Goal: Communication & Community: Answer question/provide support

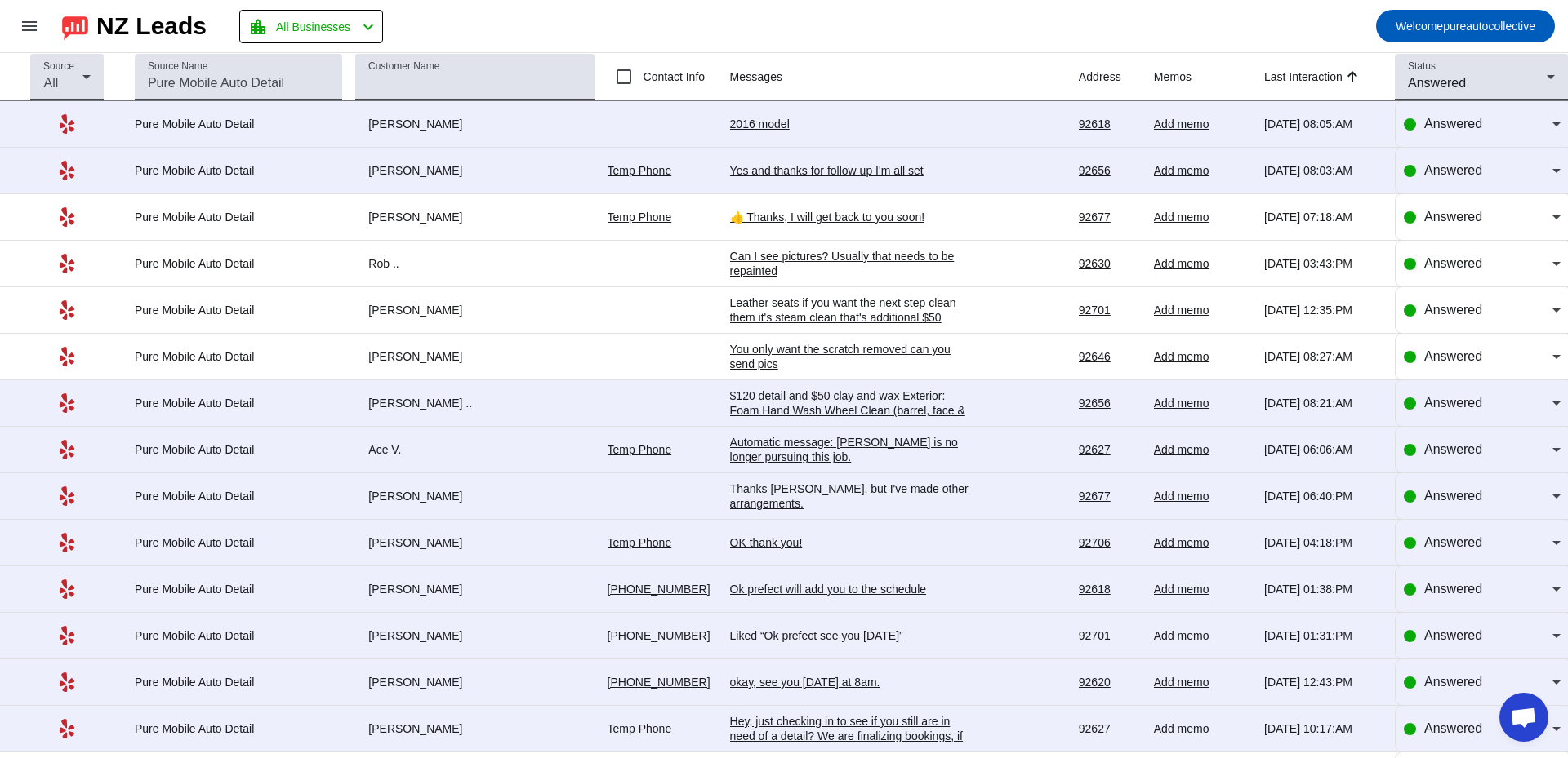
scroll to position [2898, 0]
click at [757, 122] on div "2016 model" at bounding box center [853, 123] width 245 height 15
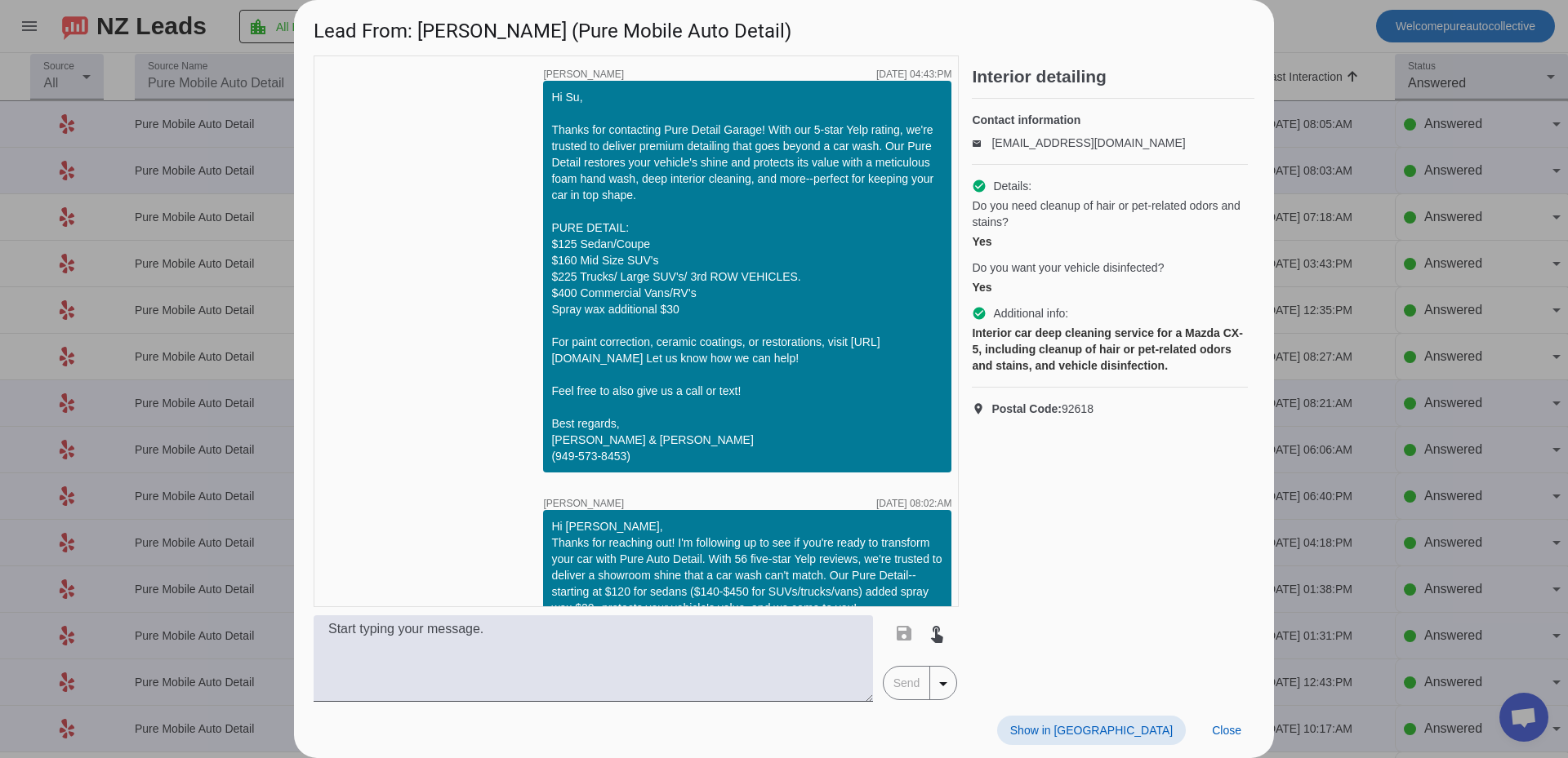
scroll to position [683, 0]
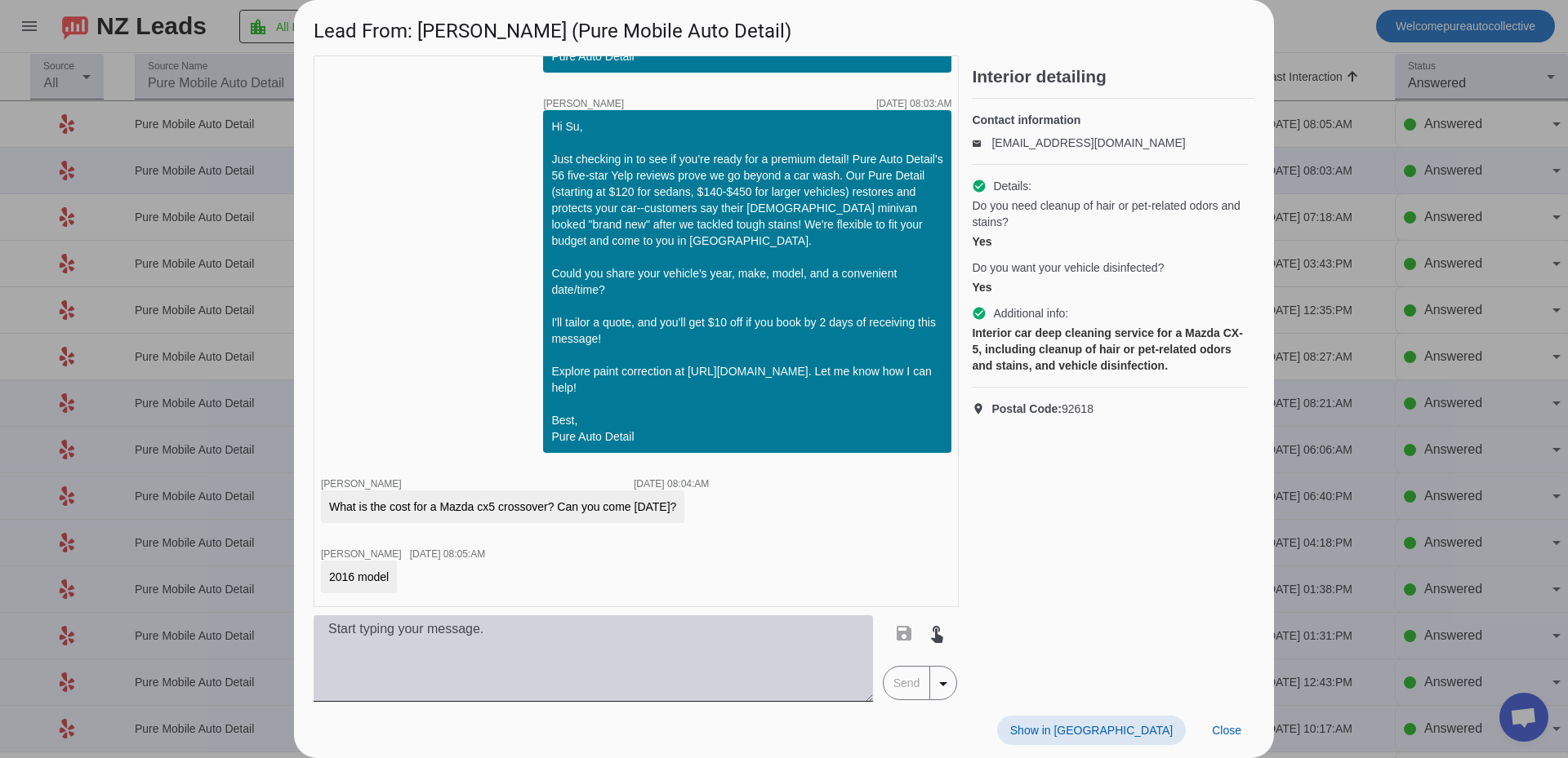
click at [523, 654] on textarea at bounding box center [593, 659] width 560 height 87
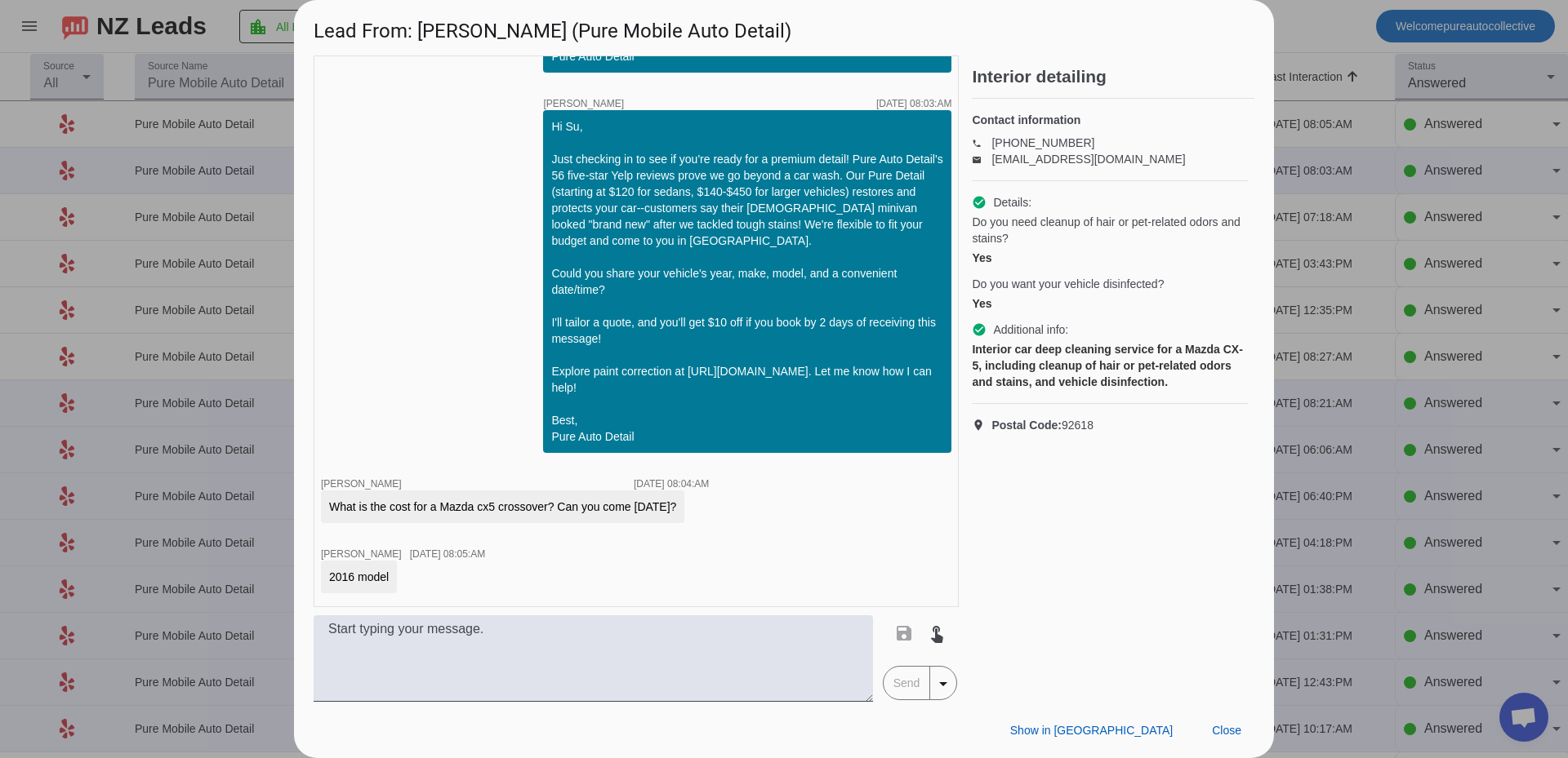
scroll to position [753, 0]
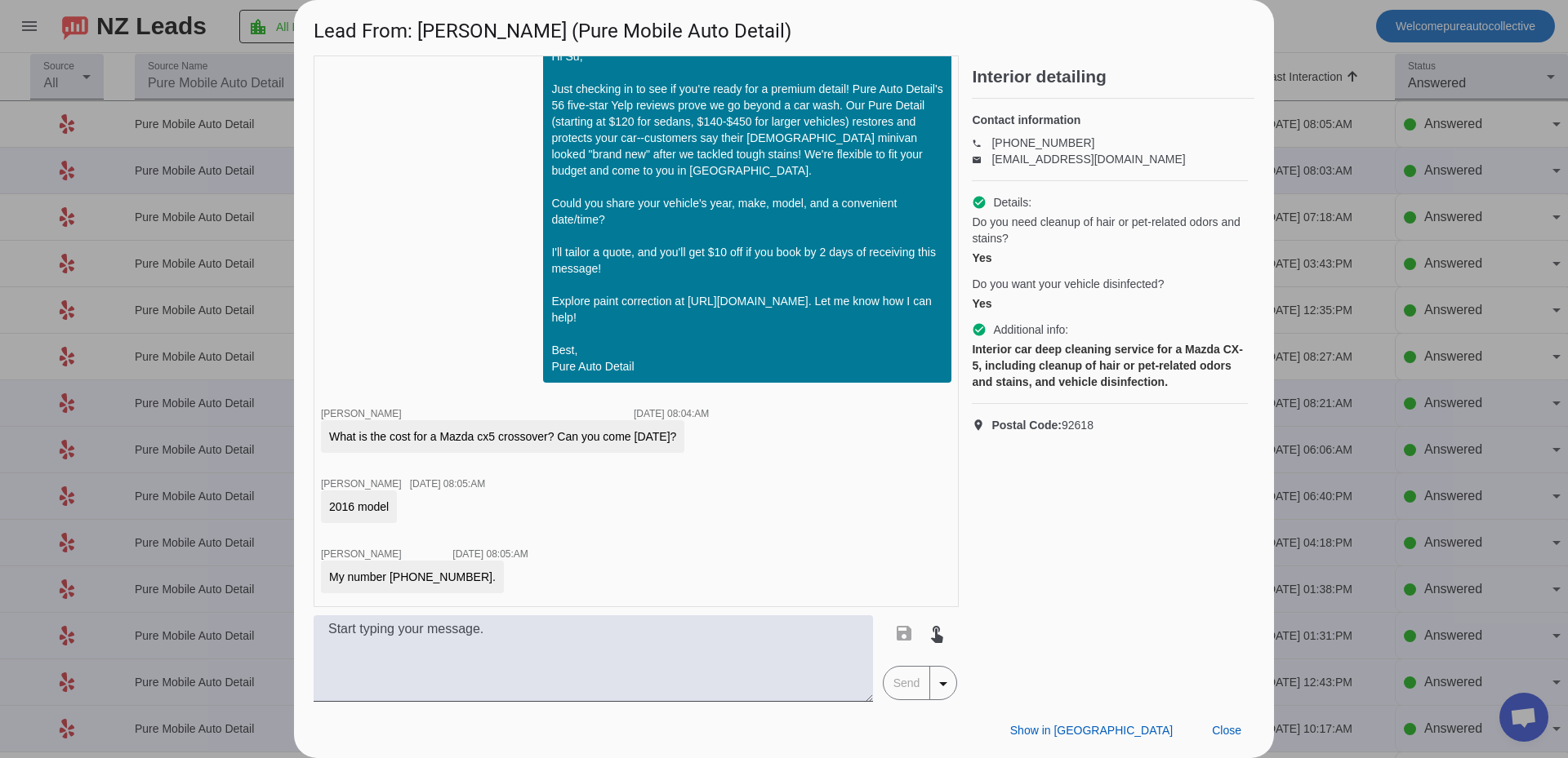
click at [502, 514] on div "timer close [PERSON_NAME] [DATE] 04:43:PM Hi Su, Thanks for contacting Pure Det…" at bounding box center [636, 331] width 645 height 552
click at [603, 482] on div "timer close [PERSON_NAME] [DATE] 04:43:PM Hi Su, Thanks for contacting Pure Det…" at bounding box center [636, 331] width 645 height 552
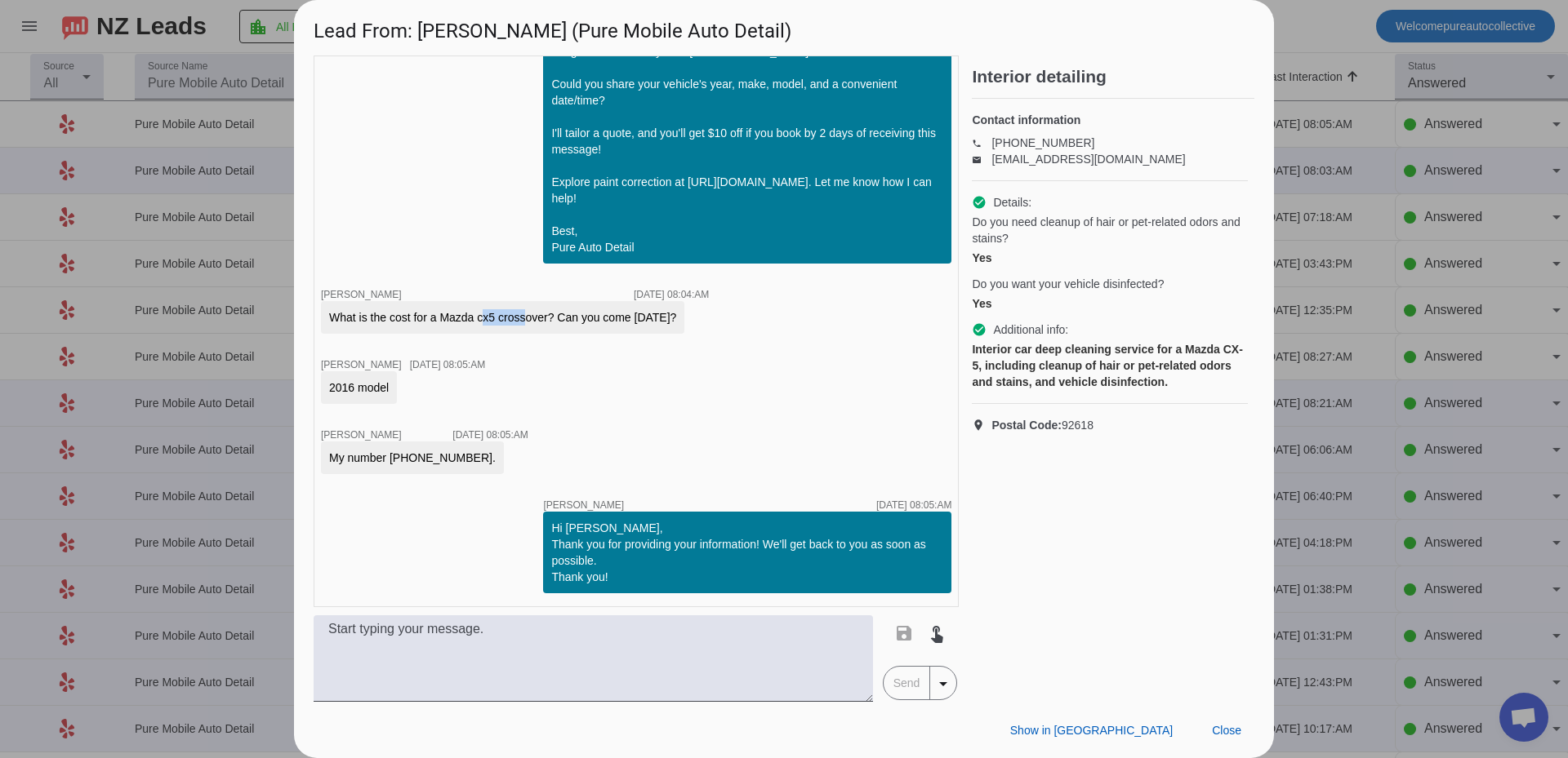
drag, startPoint x: 477, startPoint y: 317, endPoint x: 519, endPoint y: 323, distance: 42.4
click at [519, 323] on div "What is the cost for a Mazda cx5 crossover? Can you come [DATE]?" at bounding box center [502, 317] width 347 height 16
click at [480, 322] on div "What is the cost for a Mazda cx5 crossover? Can you come [DATE]?" at bounding box center [502, 317] width 347 height 16
drag, startPoint x: 440, startPoint y: 315, endPoint x: 497, endPoint y: 323, distance: 57.6
click at [497, 323] on div "What is the cost for a Mazda cx5 crossover? Can you come [DATE]?" at bounding box center [502, 317] width 347 height 16
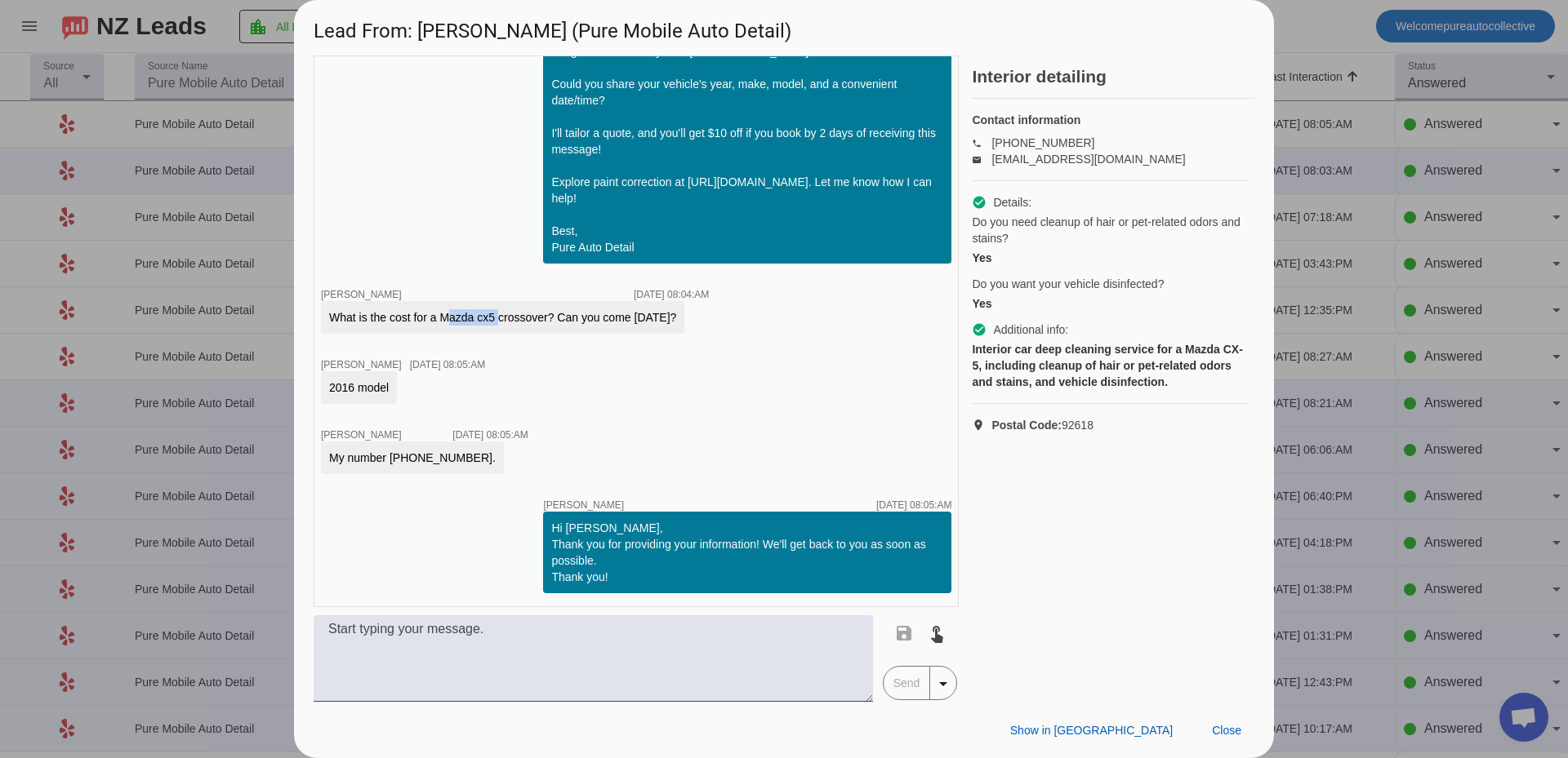
copy div "Mazda cx5"
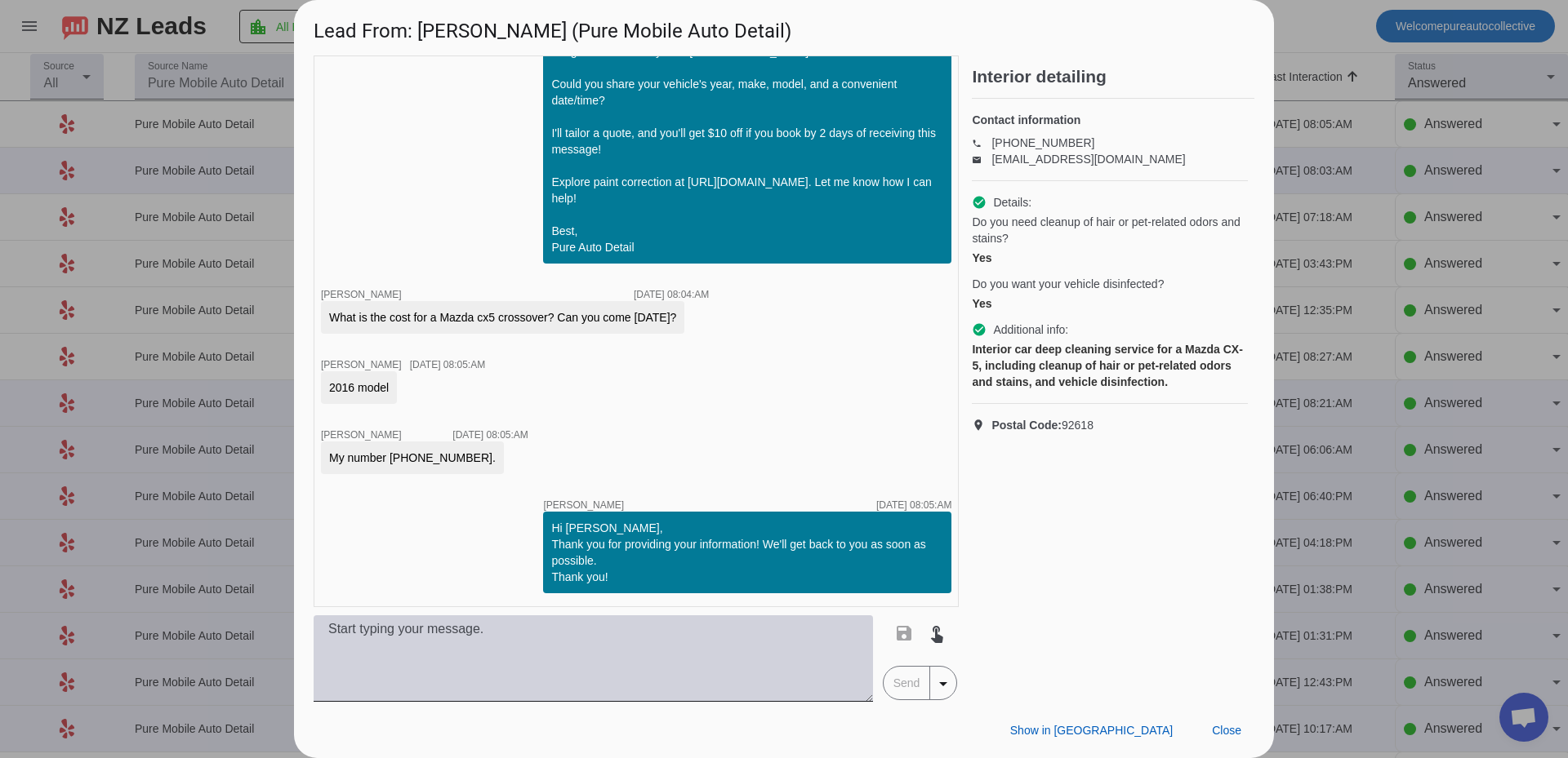
click at [528, 670] on textarea at bounding box center [593, 659] width 560 height 87
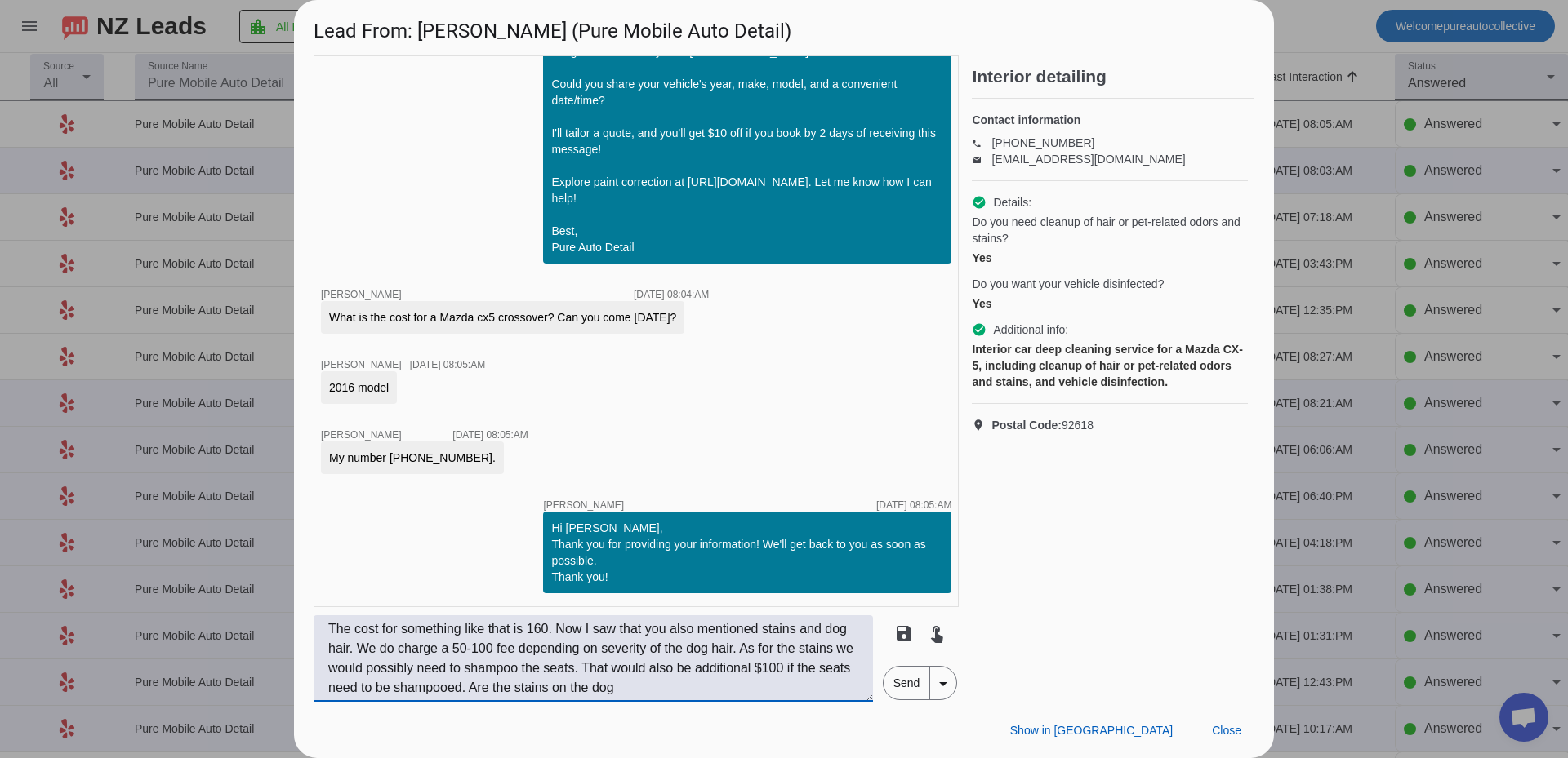
click at [452, 650] on textarea "The cost for something like that is 160. Now I saw that you also mentioned stai…" at bounding box center [593, 659] width 560 height 87
click at [635, 696] on textarea "The cost for something like that is 160. Now I saw that you also mentioned stai…" at bounding box center [593, 659] width 560 height 87
type textarea "The cost for something like that is 160. Now I saw that you also mentioned stai…"
click at [910, 680] on span "Send" at bounding box center [907, 683] width 46 height 33
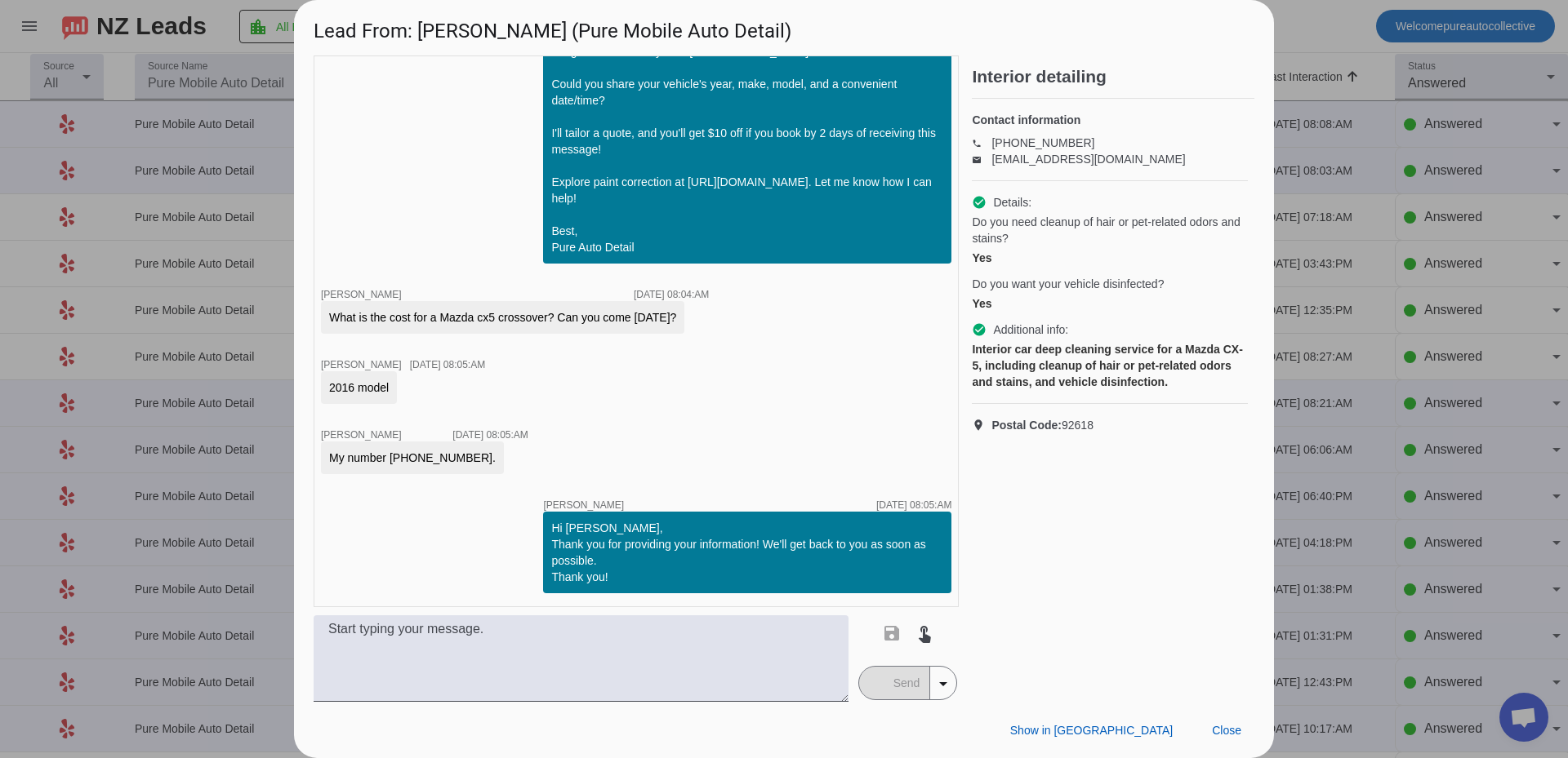
scroll to position [1007, 0]
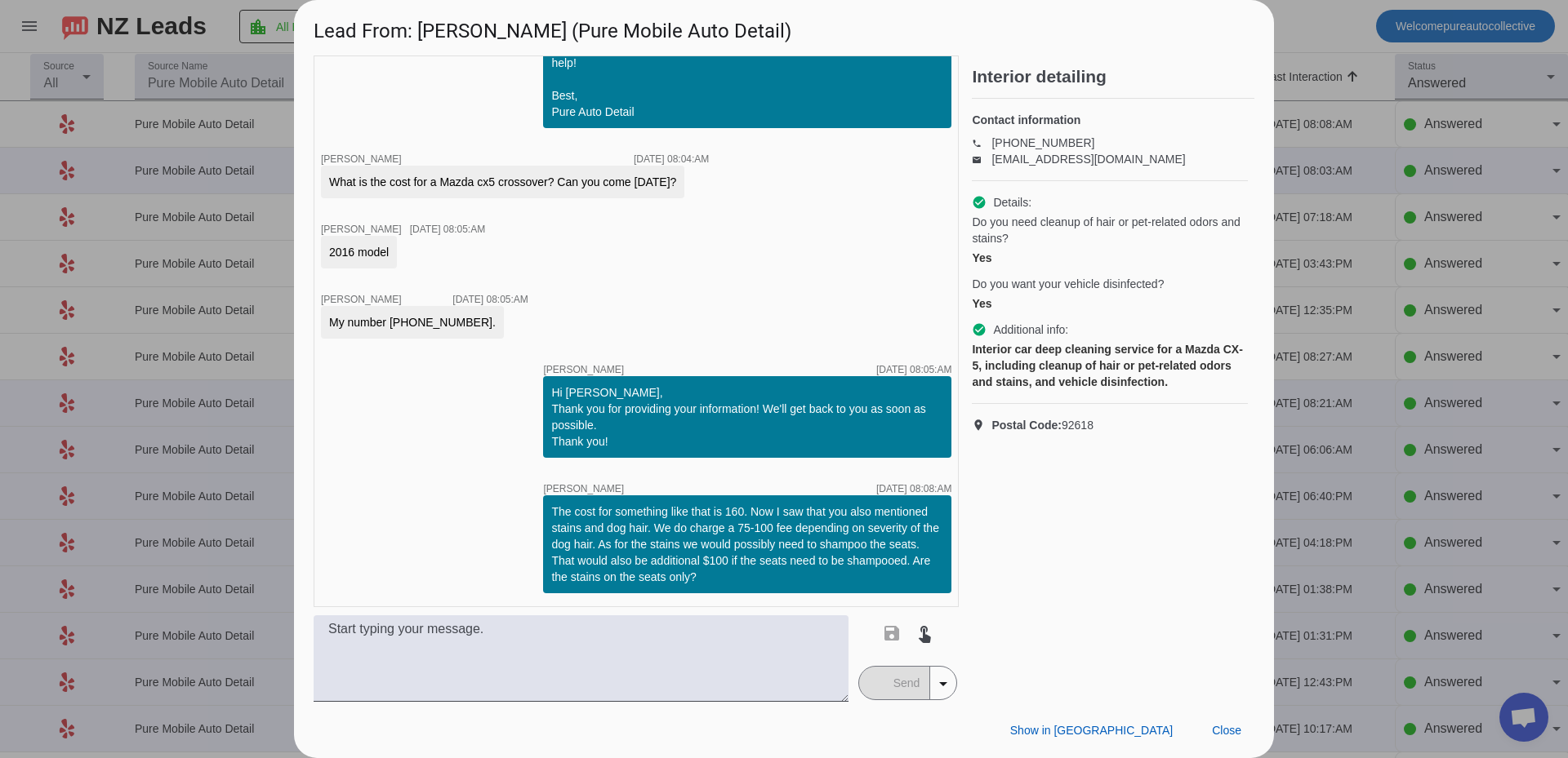
click at [725, 275] on div "timer close [PERSON_NAME] [DATE] 04:43:PM Hi Su, Thanks for contacting Pure Det…" at bounding box center [636, 331] width 645 height 552
click at [1221, 731] on span "Close" at bounding box center [1226, 730] width 29 height 13
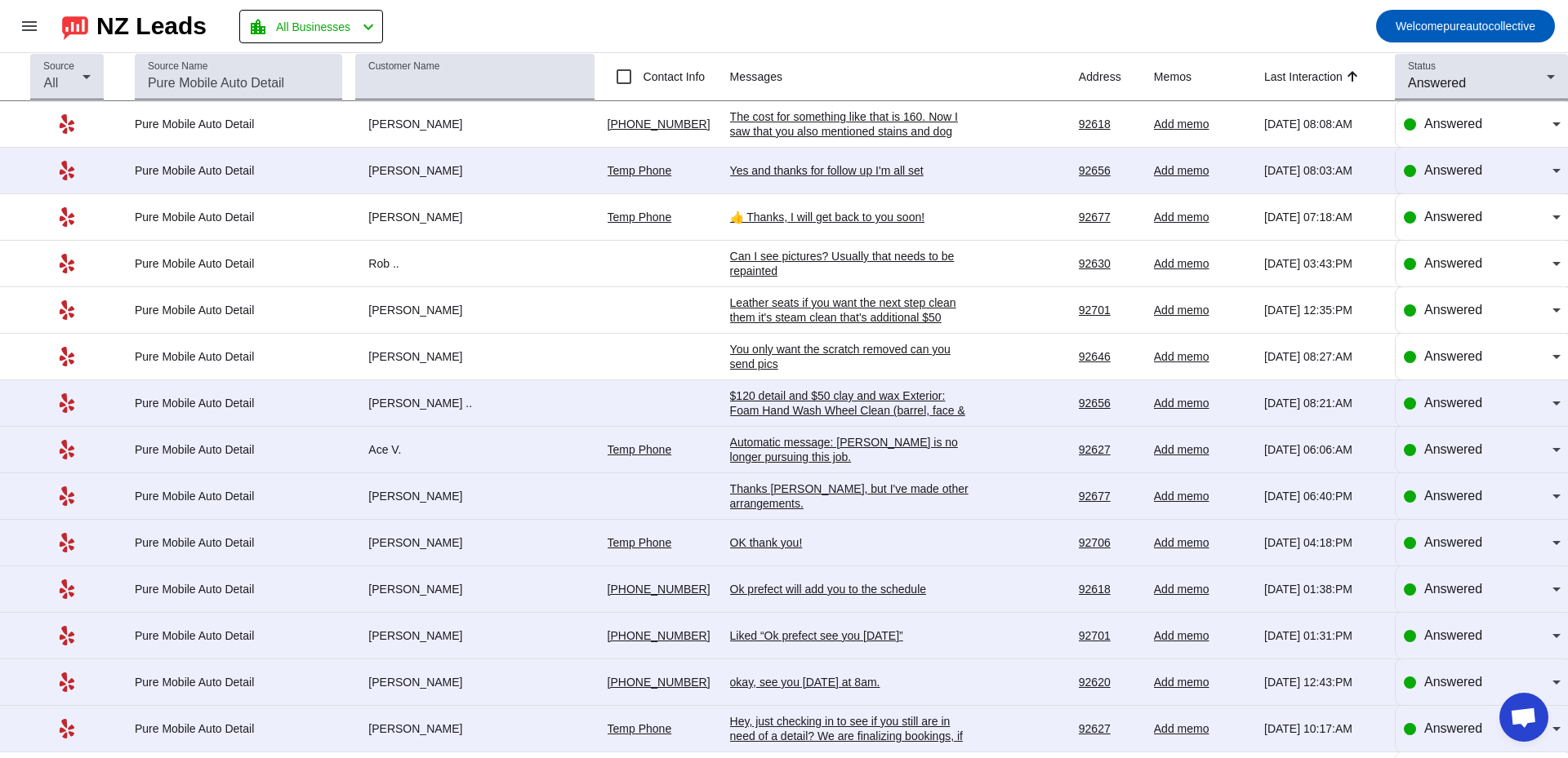
click at [853, 168] on div "Yes and thanks for follow up I'm all set" at bounding box center [853, 170] width 245 height 15
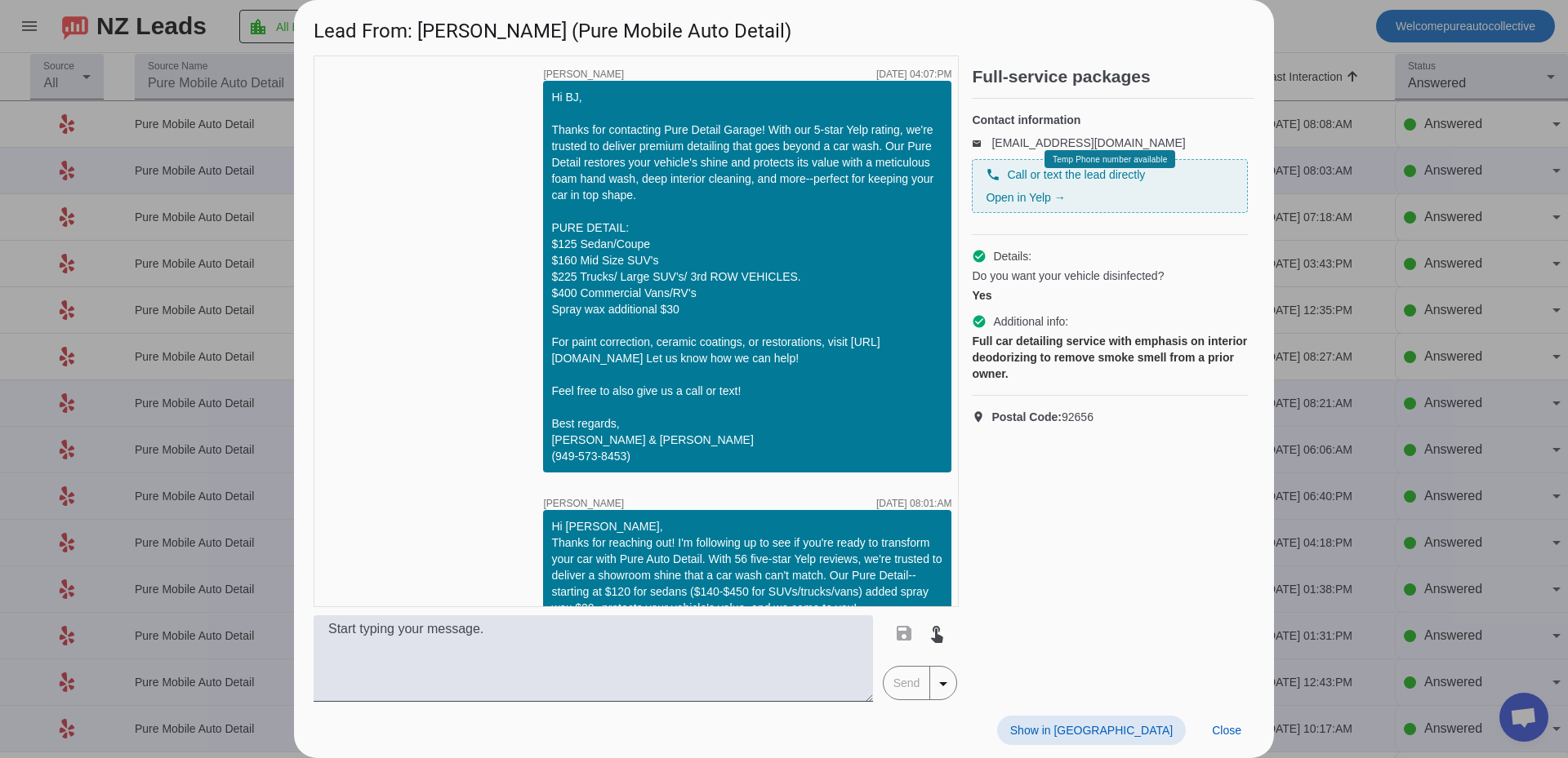
scroll to position [715, 0]
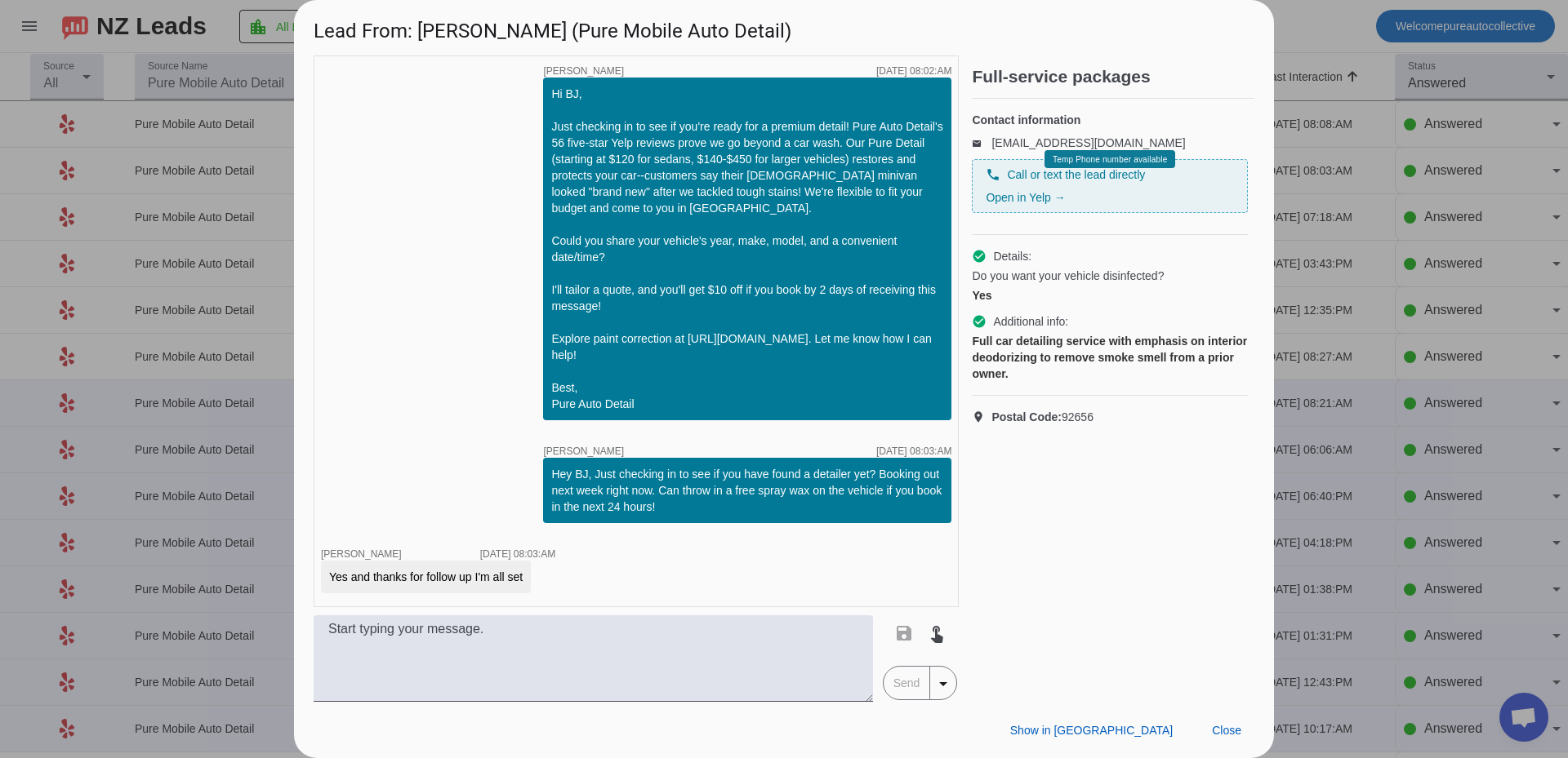
click at [1381, 366] on div at bounding box center [784, 379] width 1568 height 758
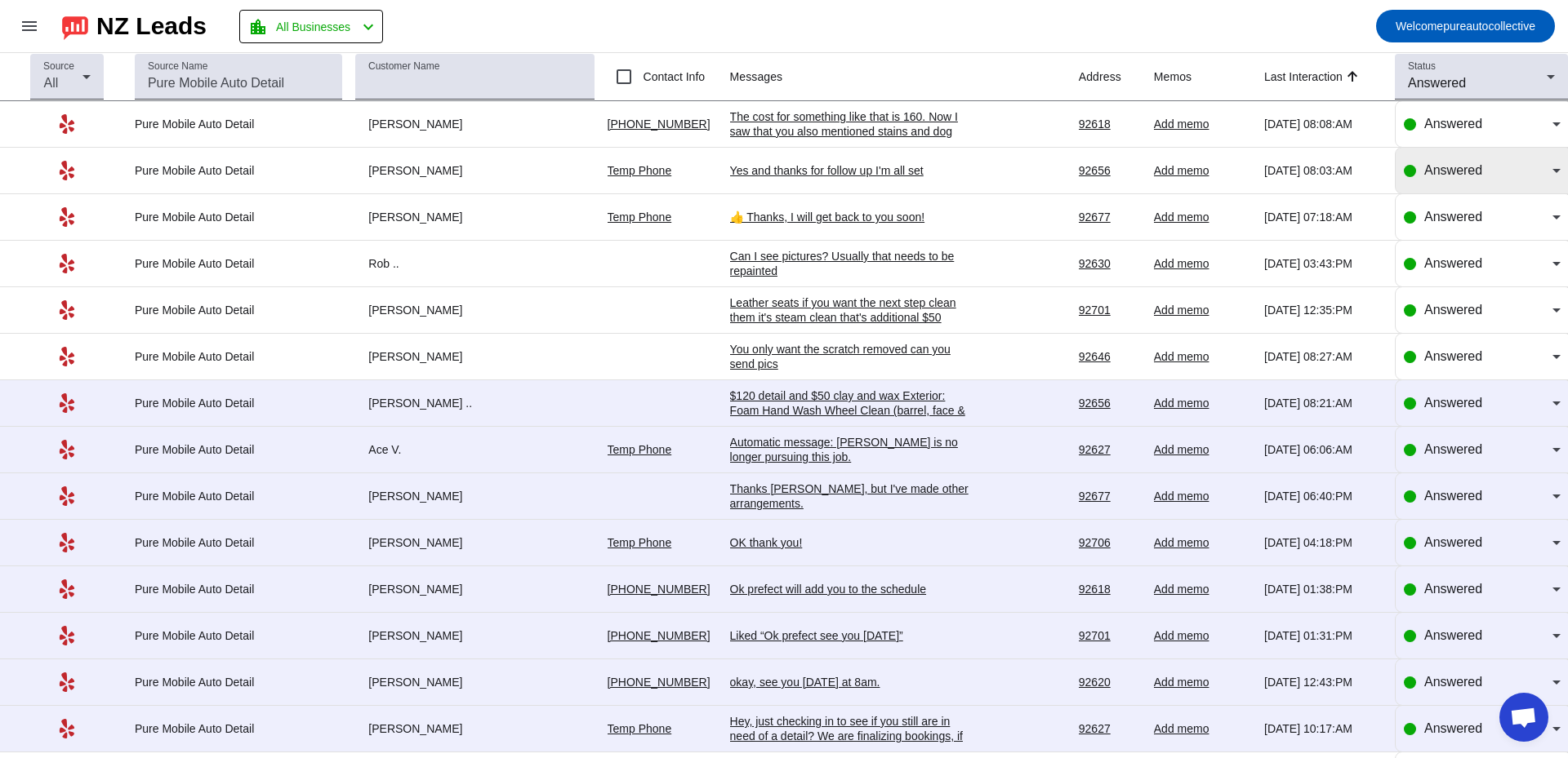
click at [1433, 170] on span "Answered" at bounding box center [1453, 170] width 58 height 14
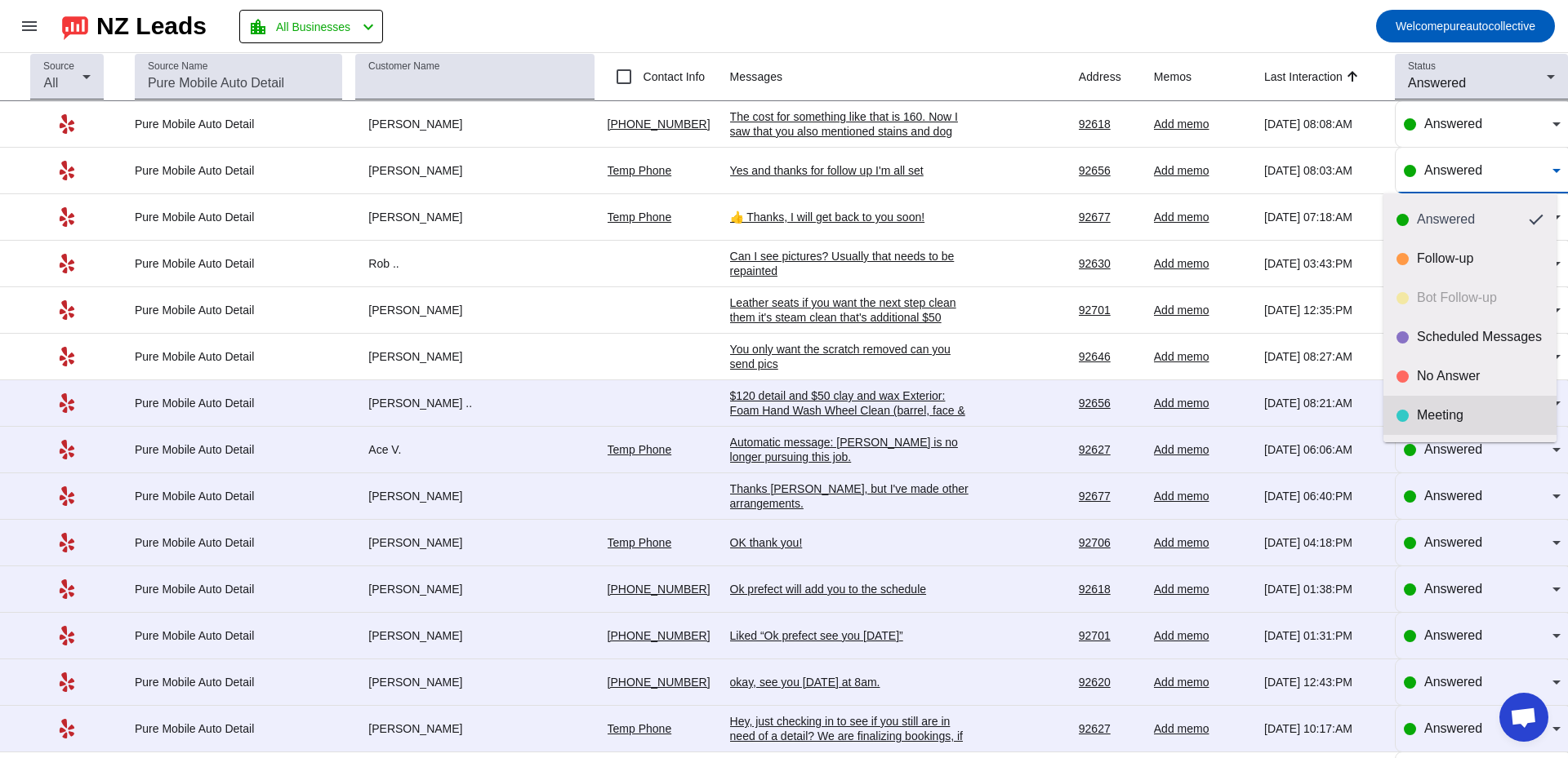
scroll to position [39, 0]
click at [1460, 417] on div "Done" at bounding box center [1481, 416] width 127 height 16
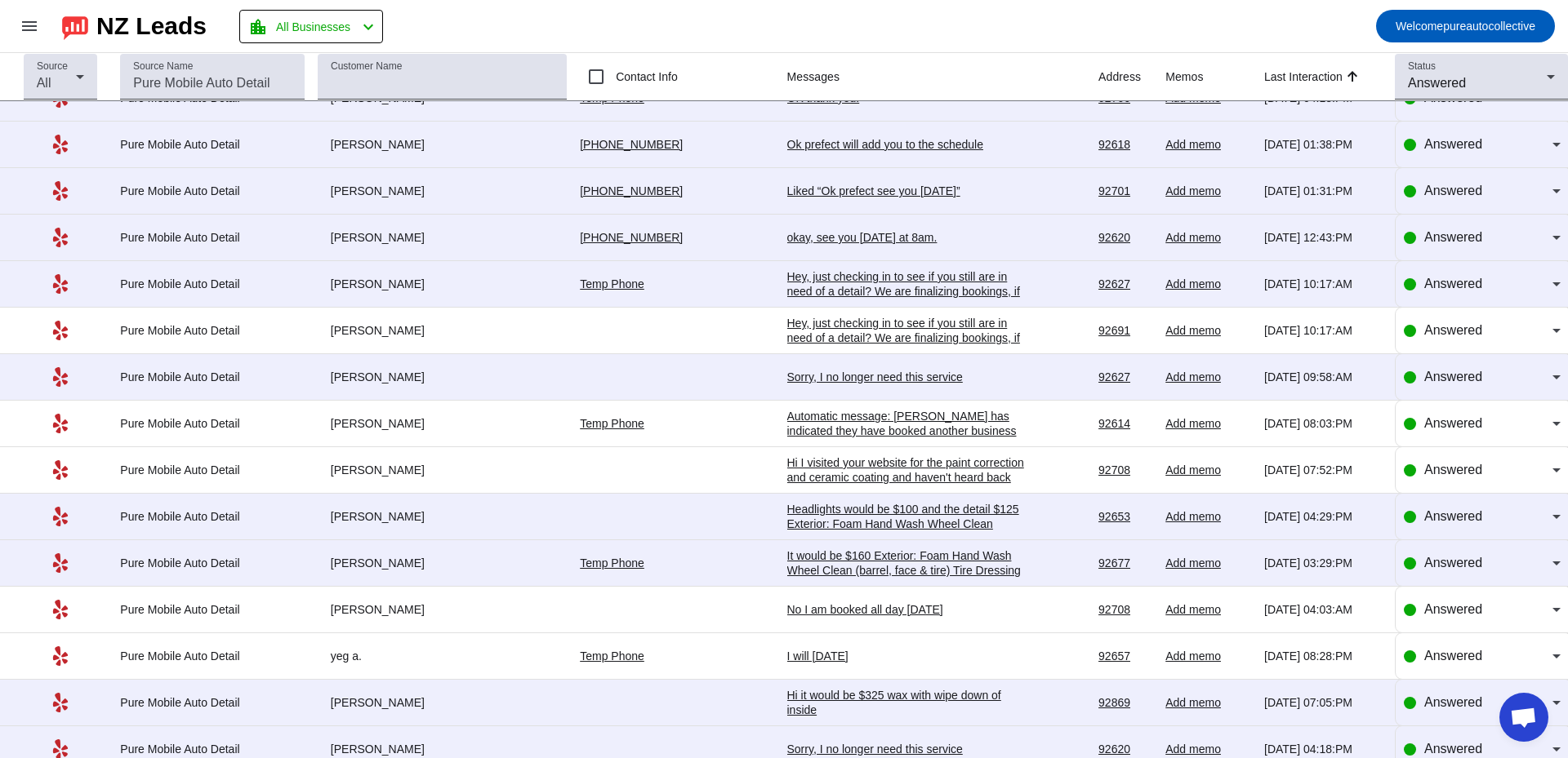
scroll to position [0, 0]
